Goal: Find specific page/section: Find specific page/section

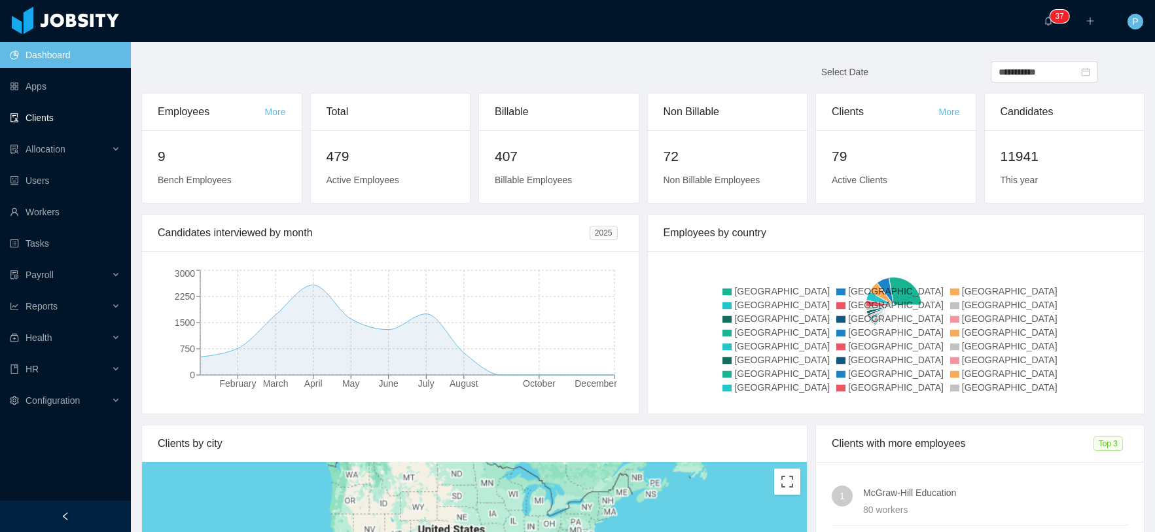
click at [48, 118] on link "Clients" at bounding box center [65, 118] width 111 height 26
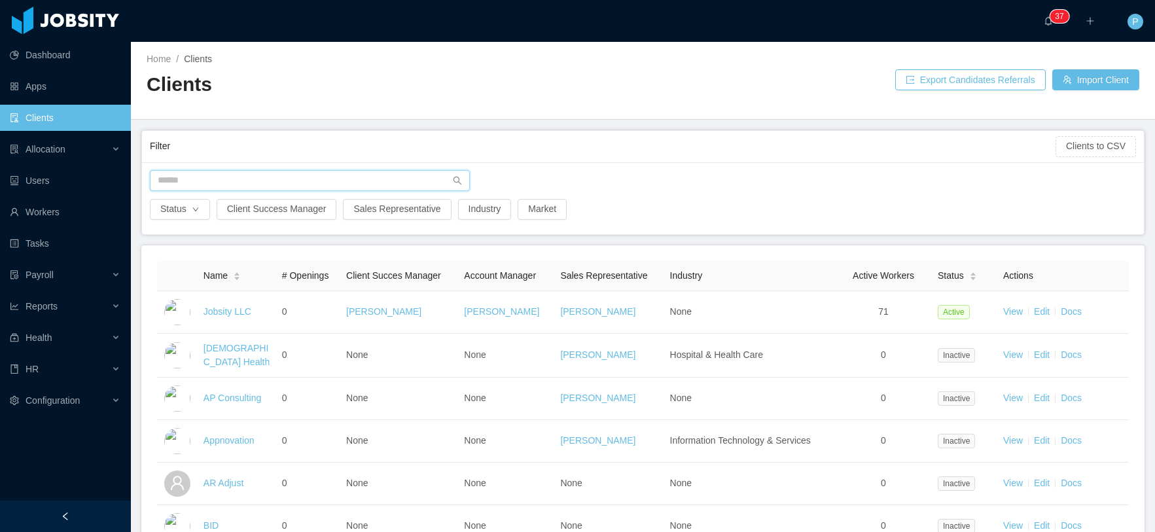
click at [196, 181] on input "text" at bounding box center [310, 180] width 320 height 21
click at [195, 179] on input "text" at bounding box center [310, 180] width 320 height 21
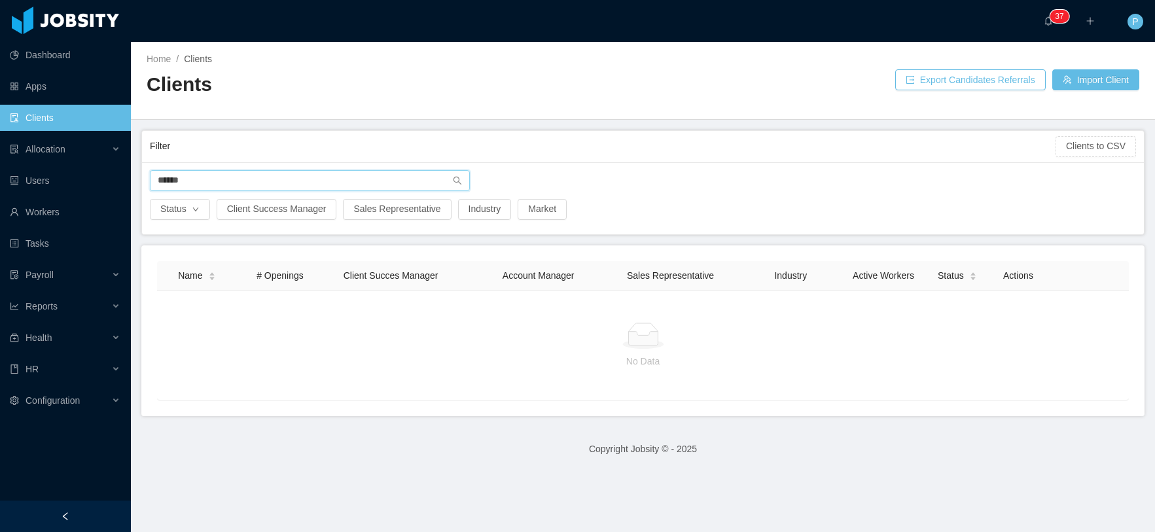
type input "*******"
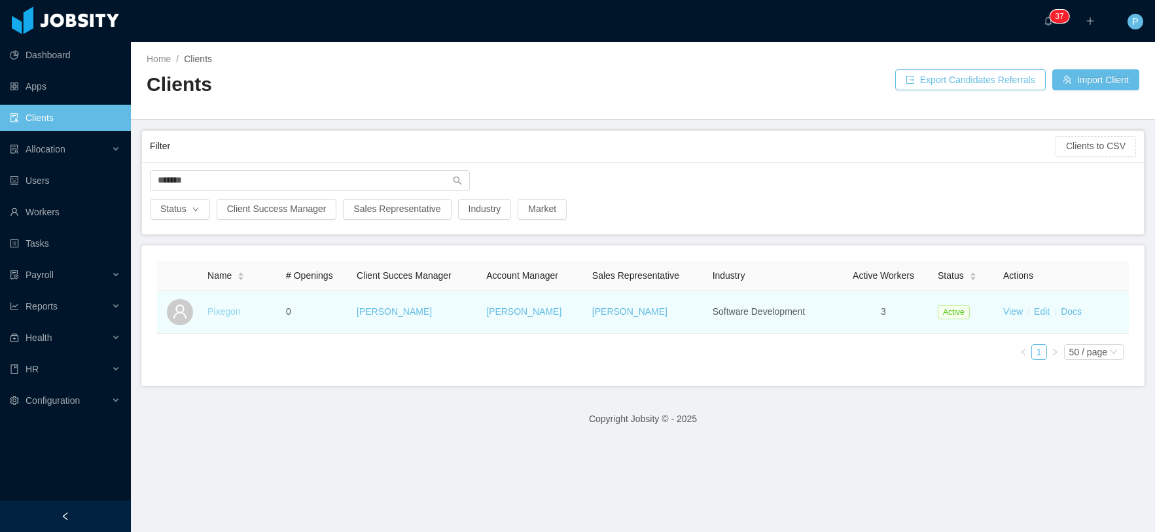
click at [216, 314] on link "Pixegon" at bounding box center [223, 311] width 33 height 10
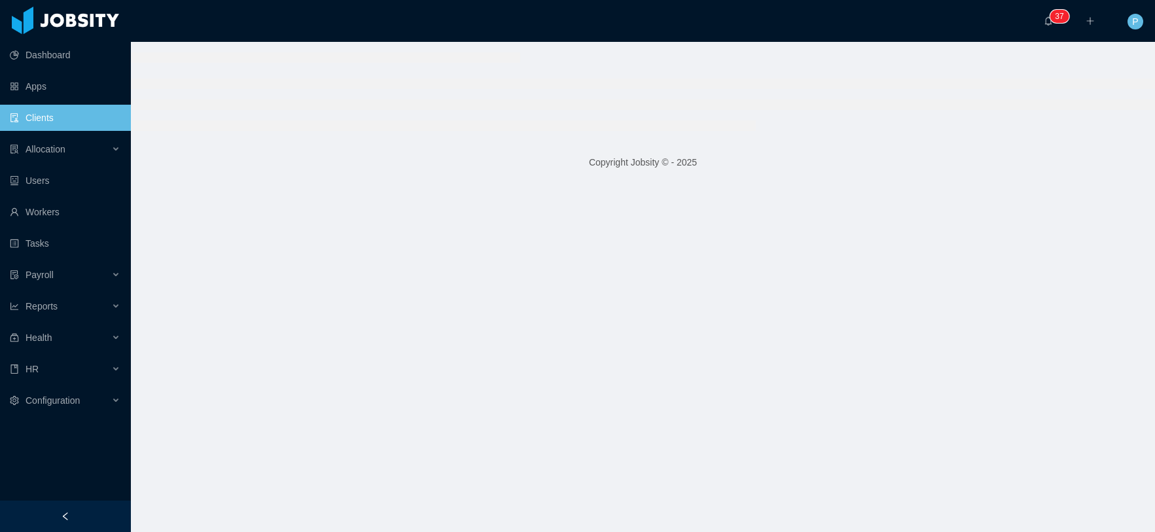
click at [216, 313] on main "Copyright Jobsity © - 2025" at bounding box center [643, 287] width 1024 height 490
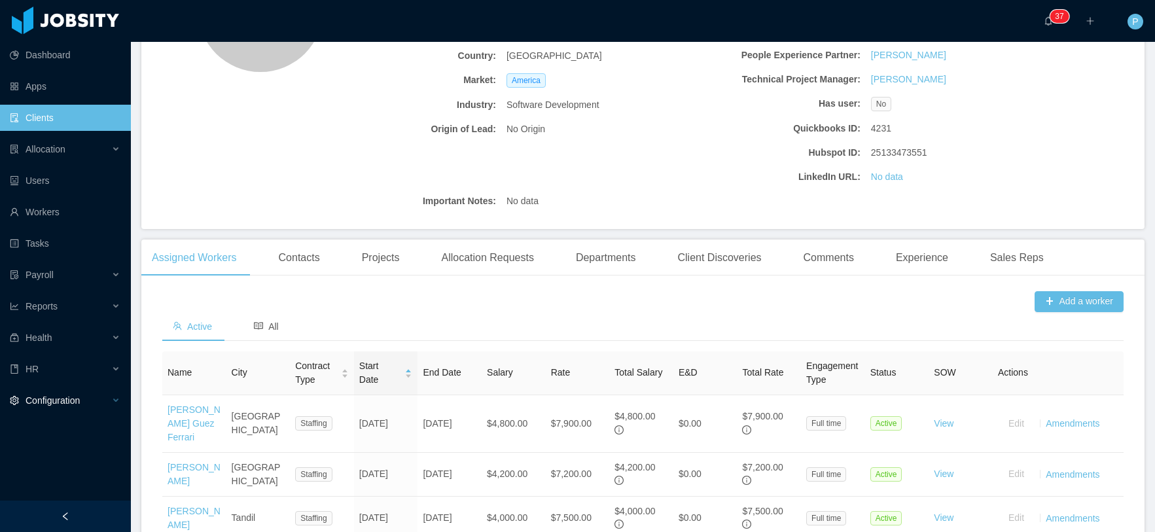
scroll to position [307, 0]
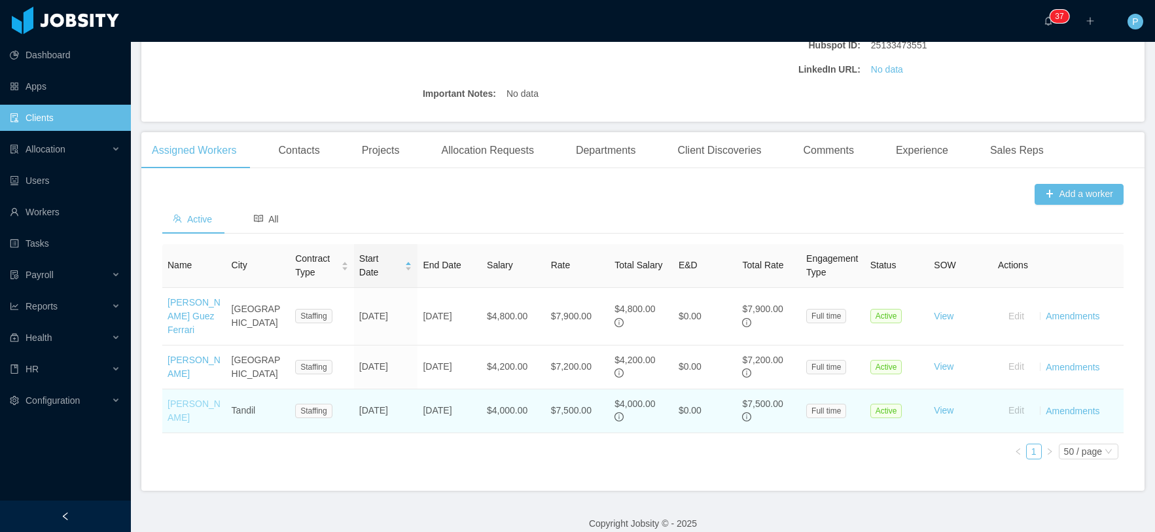
click at [187, 409] on link "[PERSON_NAME]" at bounding box center [194, 411] width 53 height 24
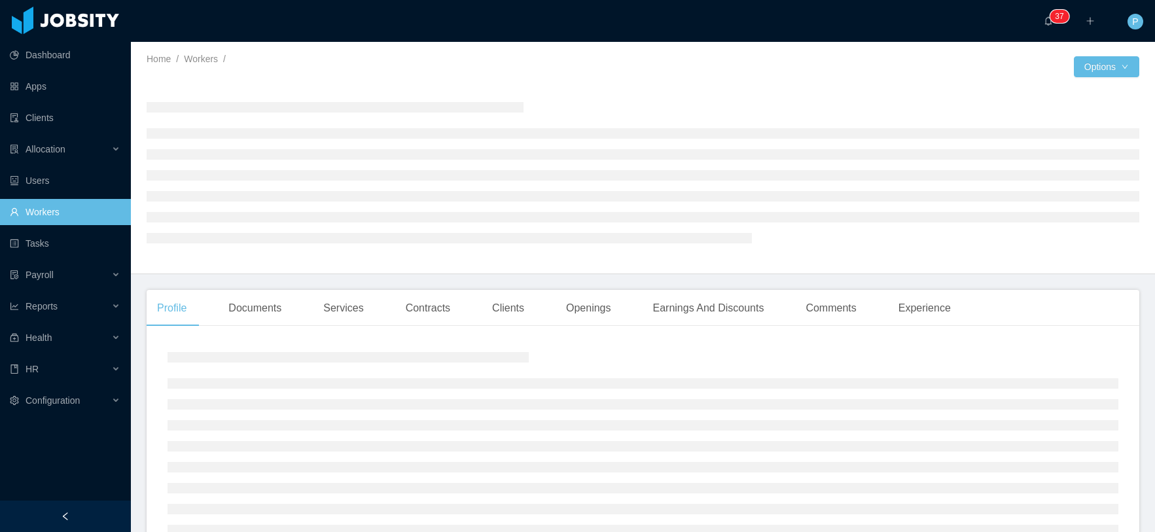
click at [1073, 52] on div "Home / Workers / / Options" at bounding box center [643, 158] width 1024 height 232
click at [1090, 73] on button "Options" at bounding box center [1106, 66] width 65 height 21
